Goal: Transaction & Acquisition: Purchase product/service

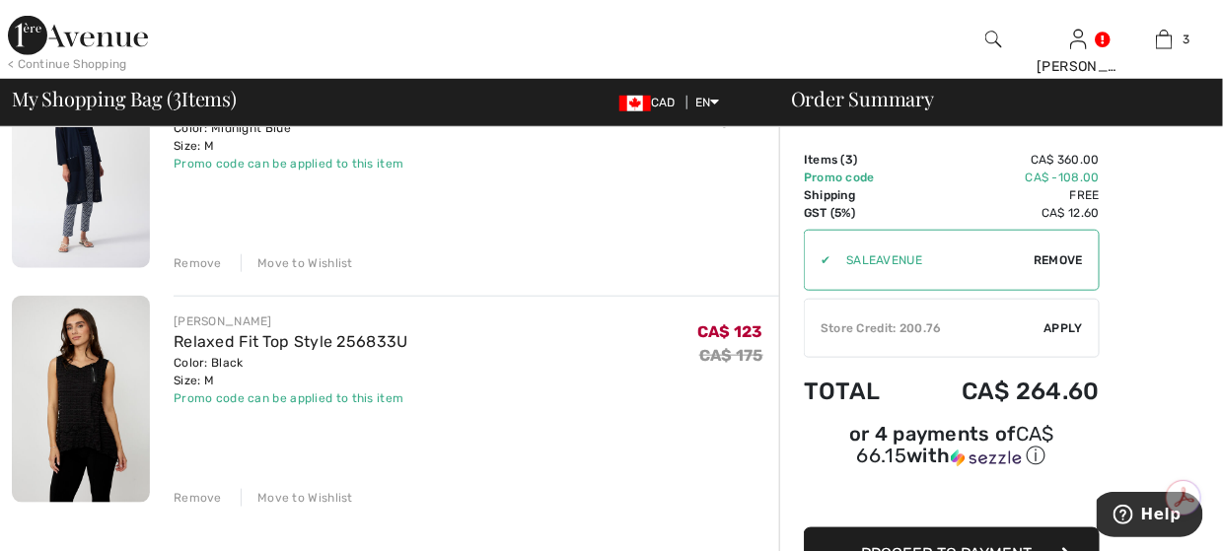
scroll to position [493, 0]
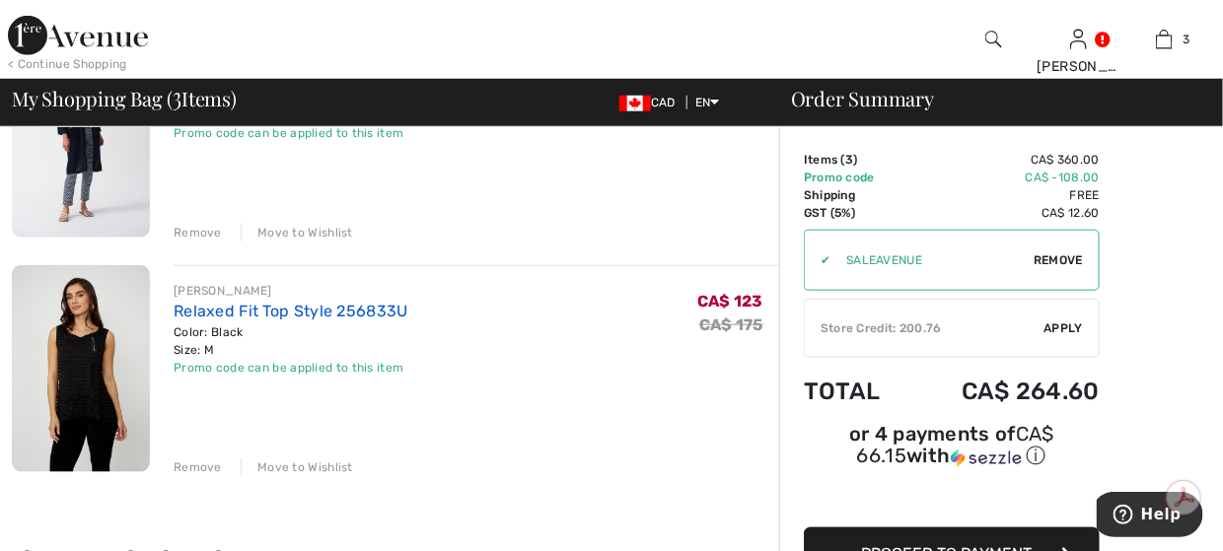
click at [264, 313] on link "Relaxed Fit Top Style 256833U" at bounding box center [291, 311] width 235 height 19
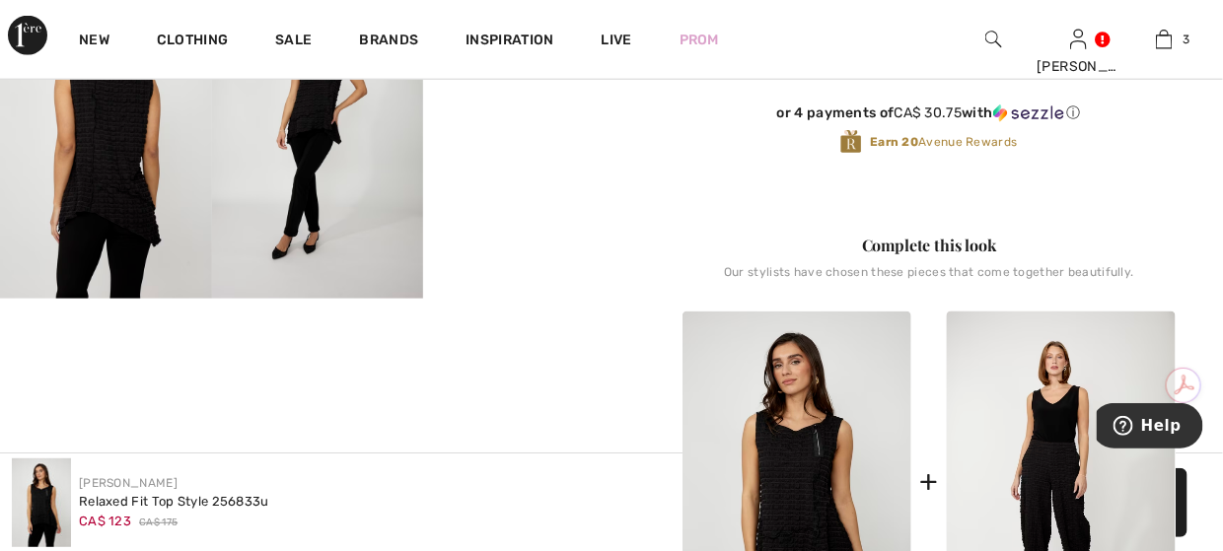
scroll to position [691, 0]
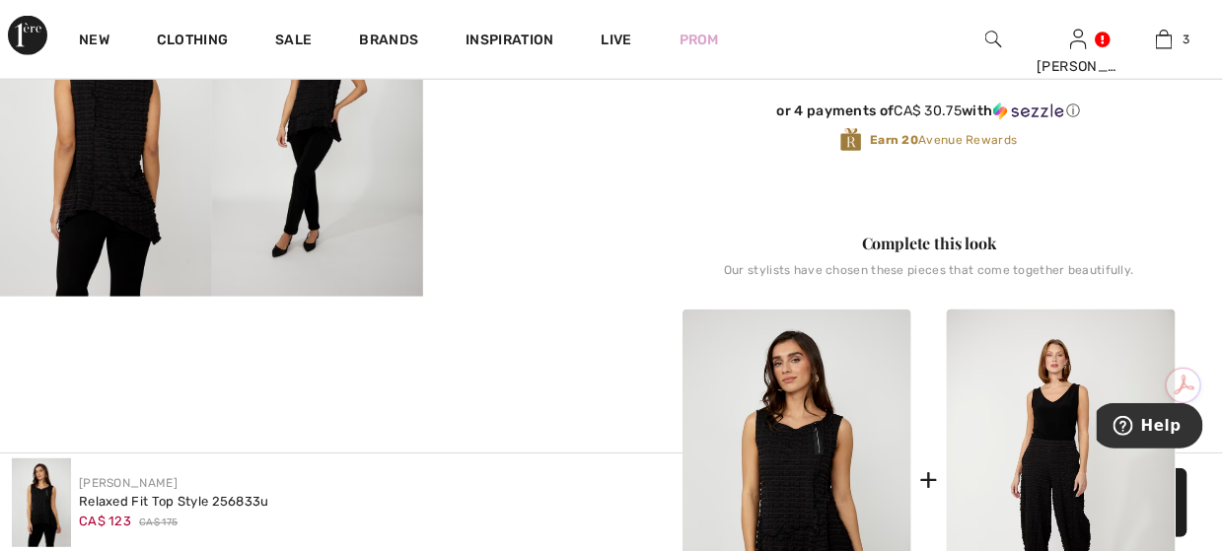
click at [530, 86] on video "Your browser does not support the video tag." at bounding box center [529, 33] width 212 height 106
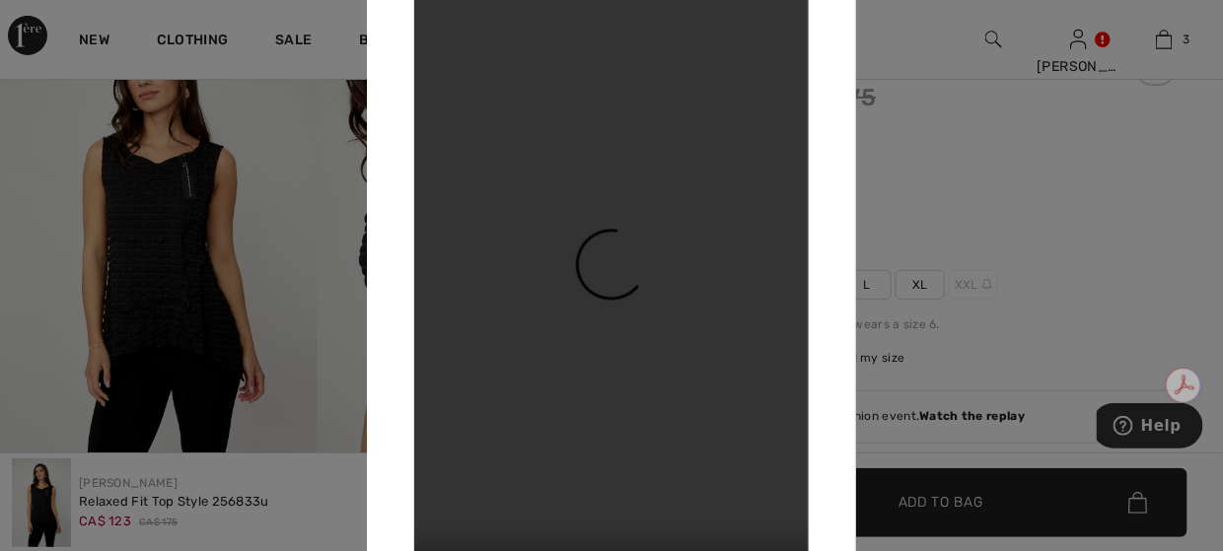
scroll to position [0, 0]
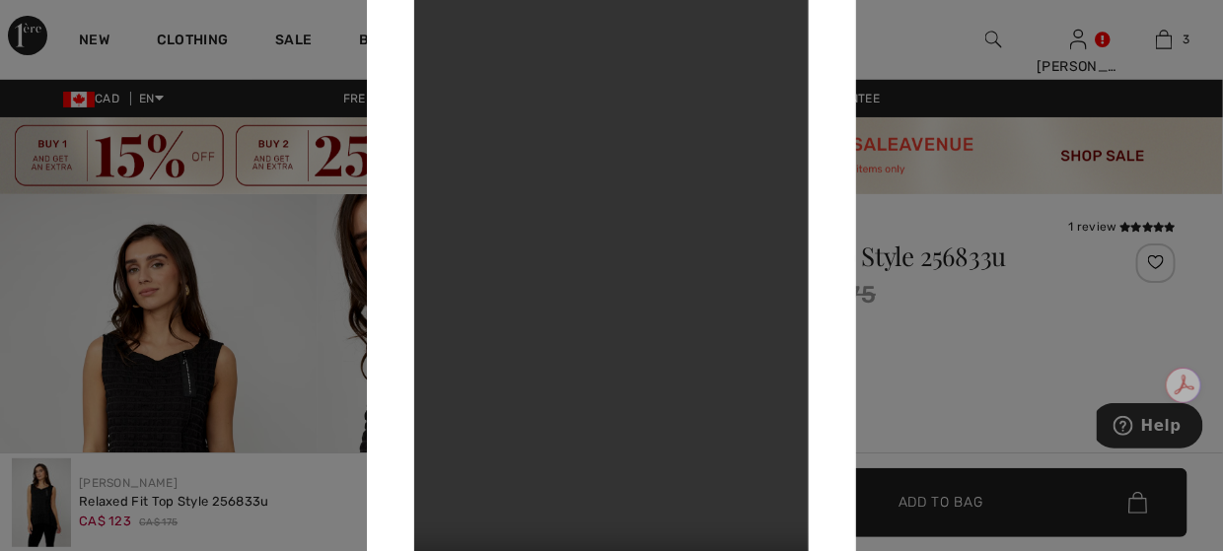
click at [179, 340] on div at bounding box center [611, 275] width 1223 height 551
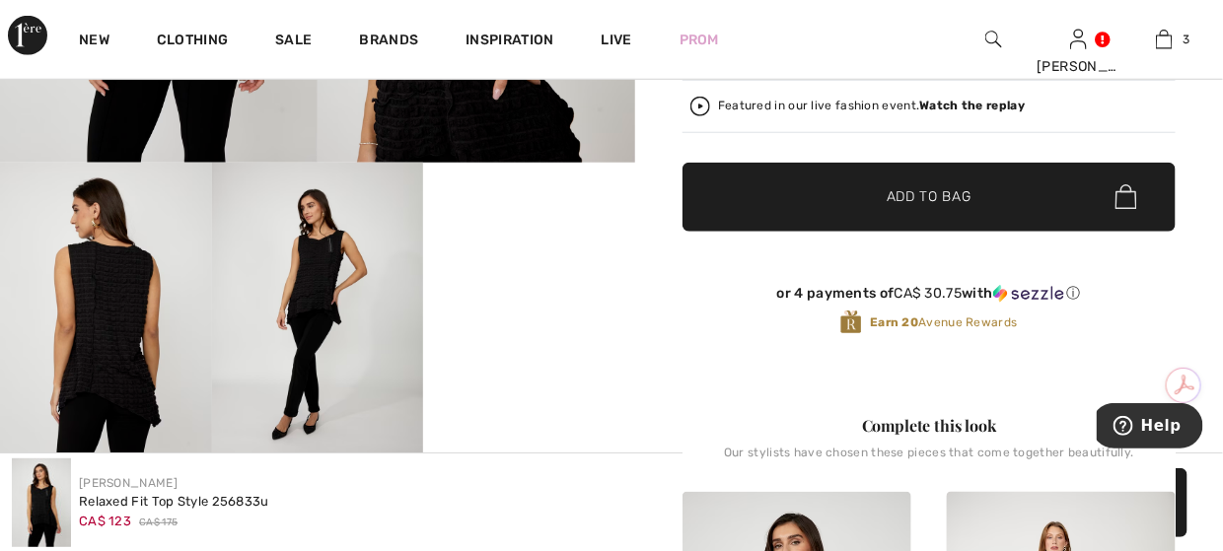
scroll to position [592, 0]
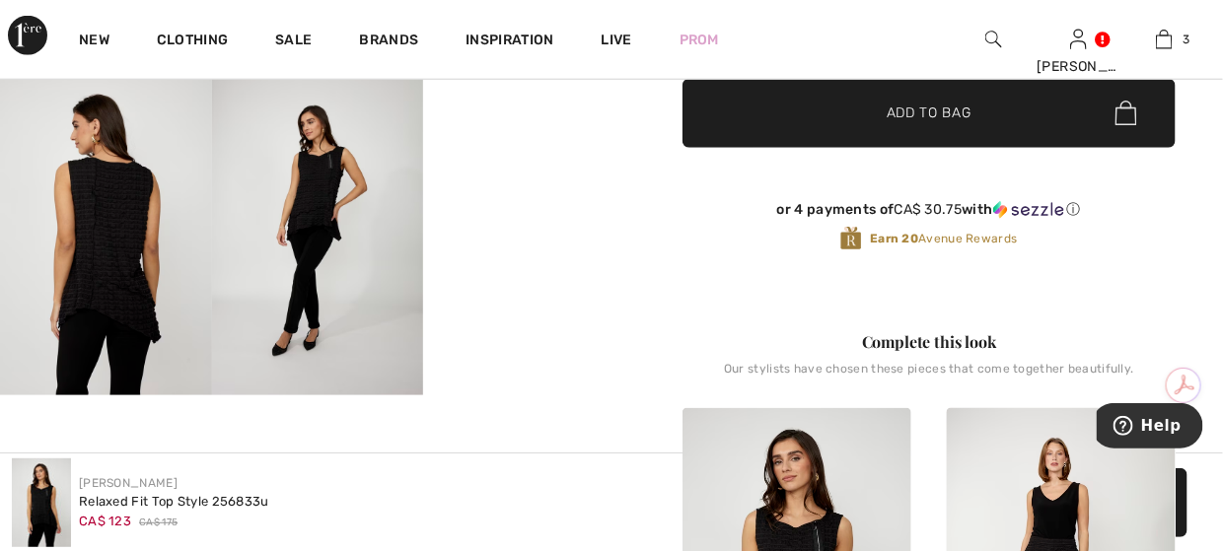
click at [83, 247] on img at bounding box center [106, 238] width 212 height 318
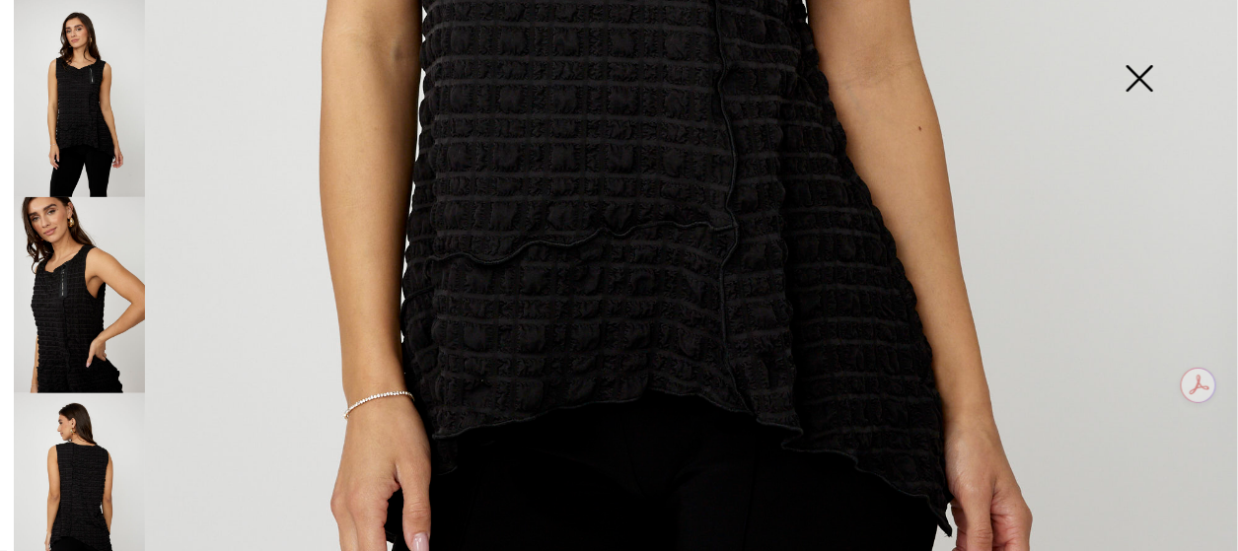
scroll to position [1085, 0]
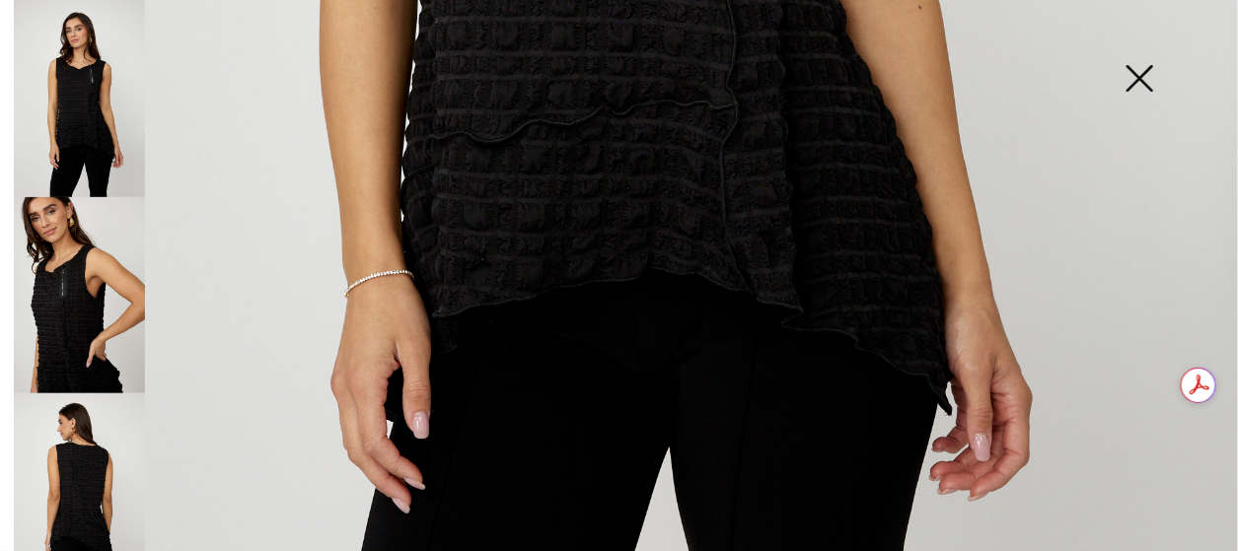
click at [1161, 81] on img at bounding box center [1139, 81] width 99 height 102
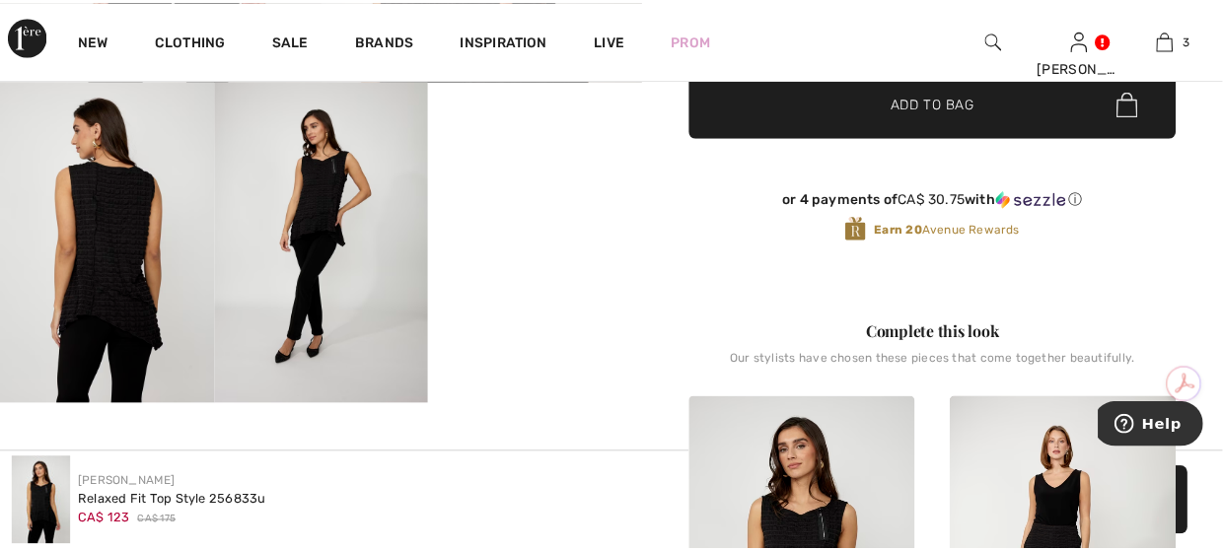
scroll to position [592, 0]
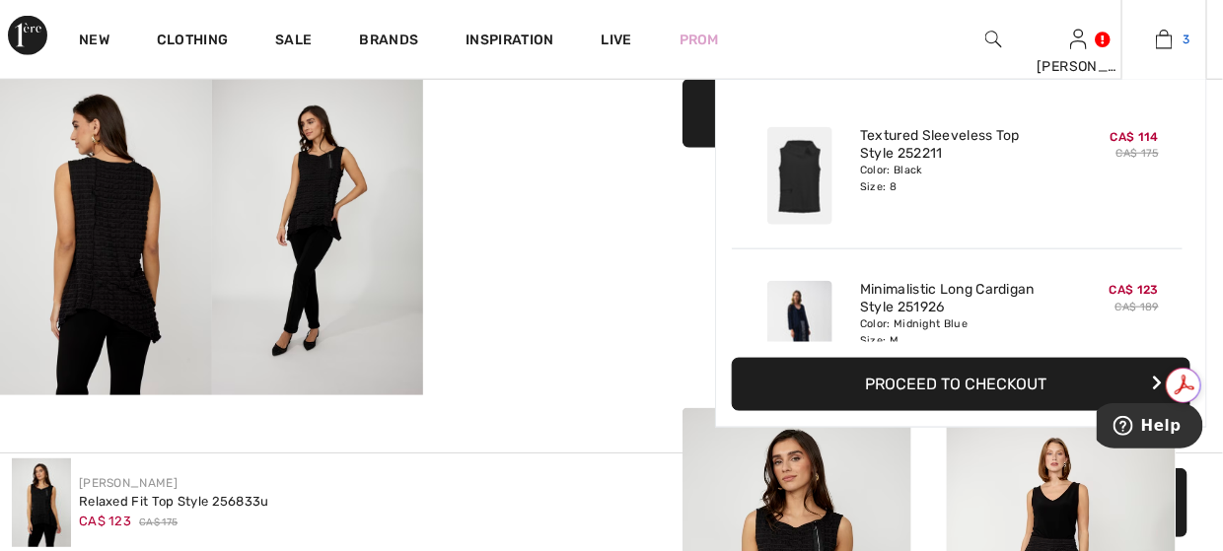
click at [1144, 36] on link "3" at bounding box center [1165, 40] width 84 height 24
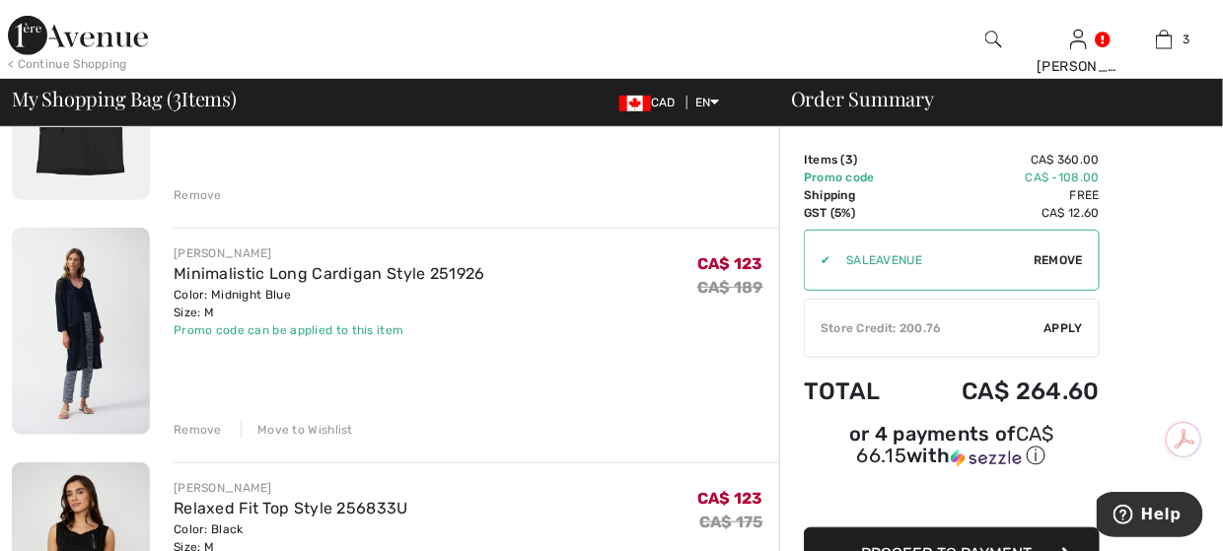
scroll to position [395, 0]
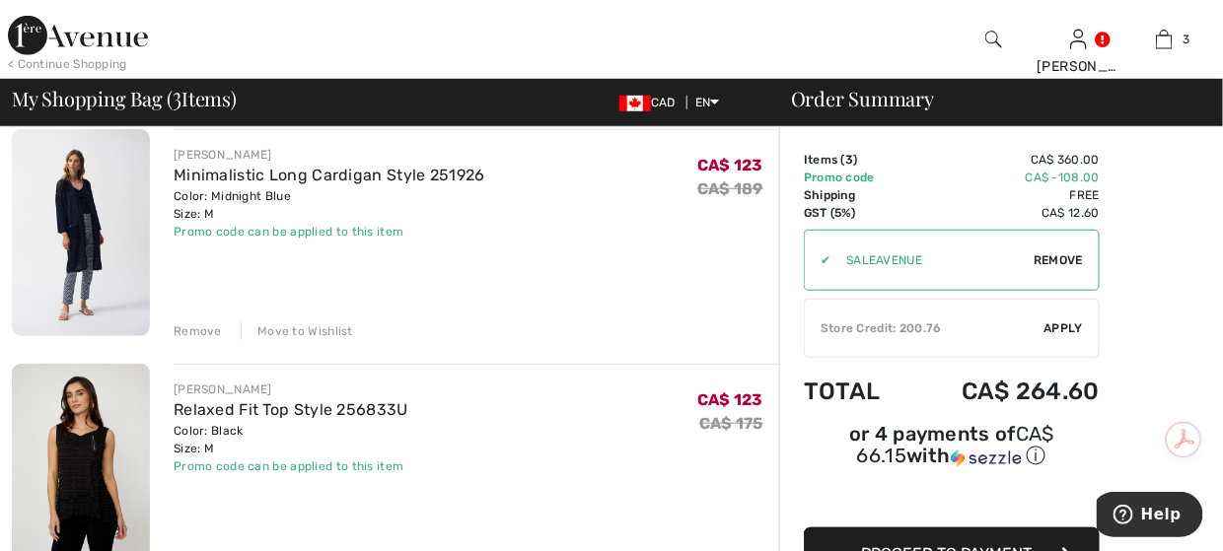
click at [323, 164] on div "Minimalistic Long Cardigan Style 251926" at bounding box center [330, 176] width 312 height 24
click at [312, 173] on link "Minimalistic Long Cardigan Style 251926" at bounding box center [330, 175] width 312 height 19
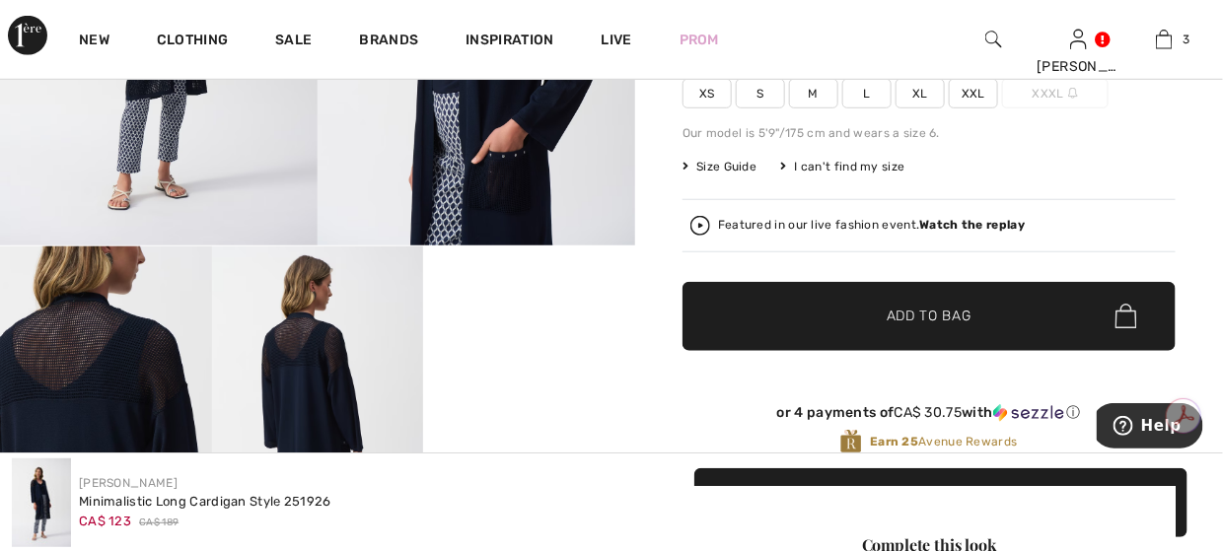
scroll to position [592, 0]
